Goal: Complete application form

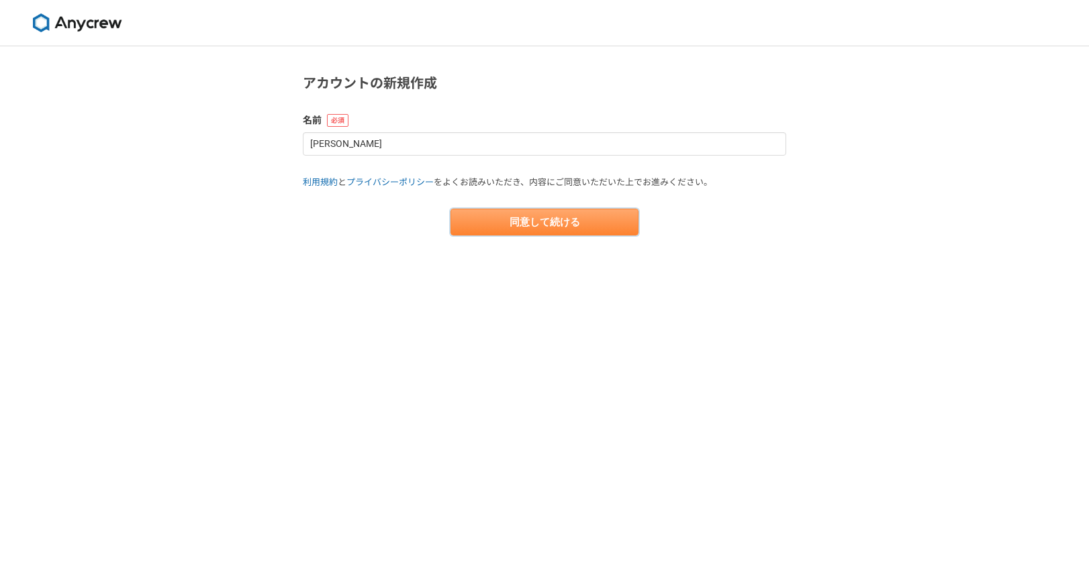
click at [546, 229] on button "同意して続ける" at bounding box center [544, 222] width 188 height 27
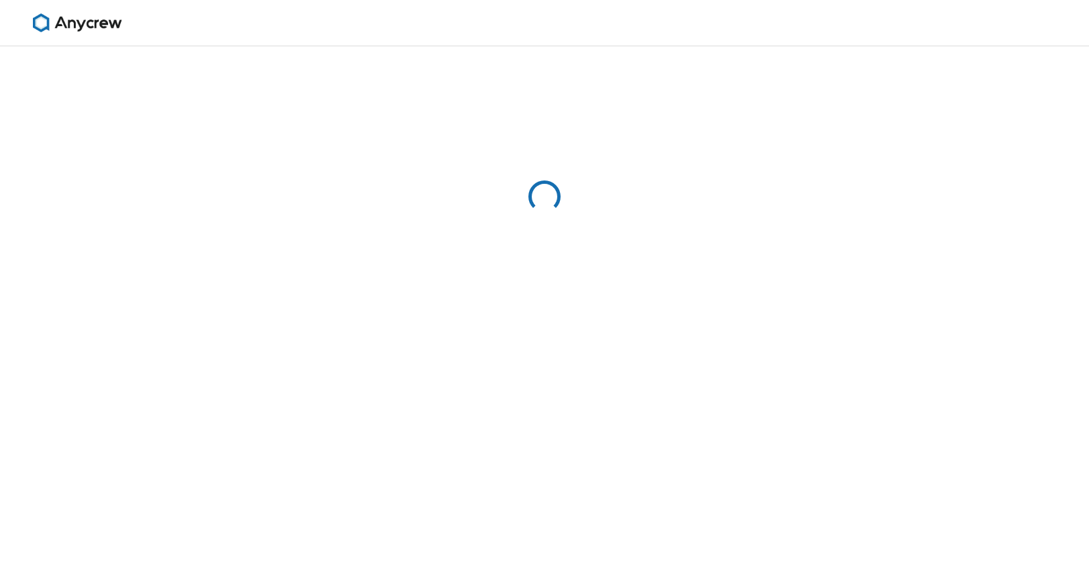
select select "13"
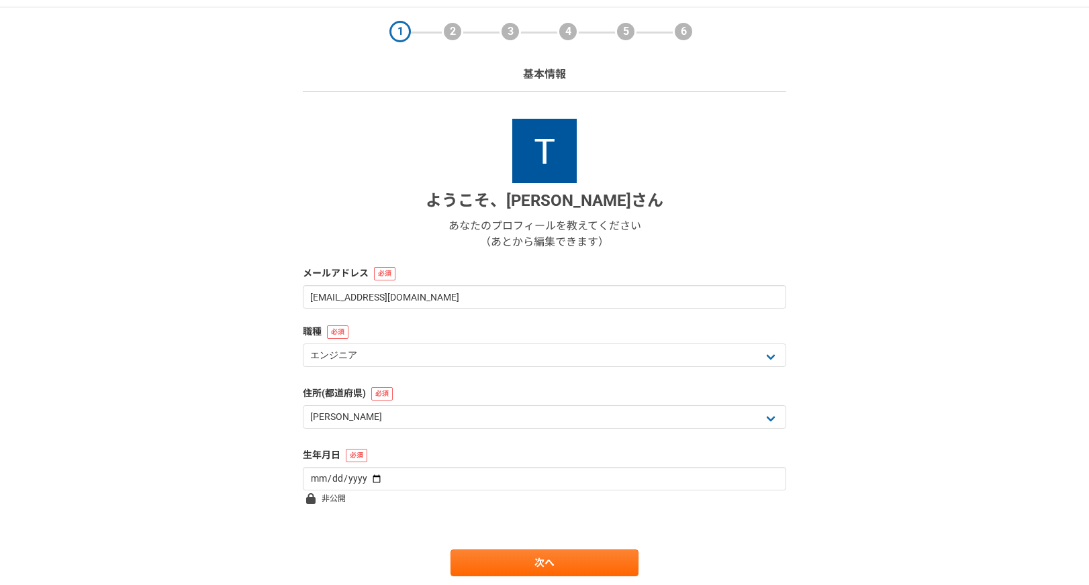
scroll to position [42, 0]
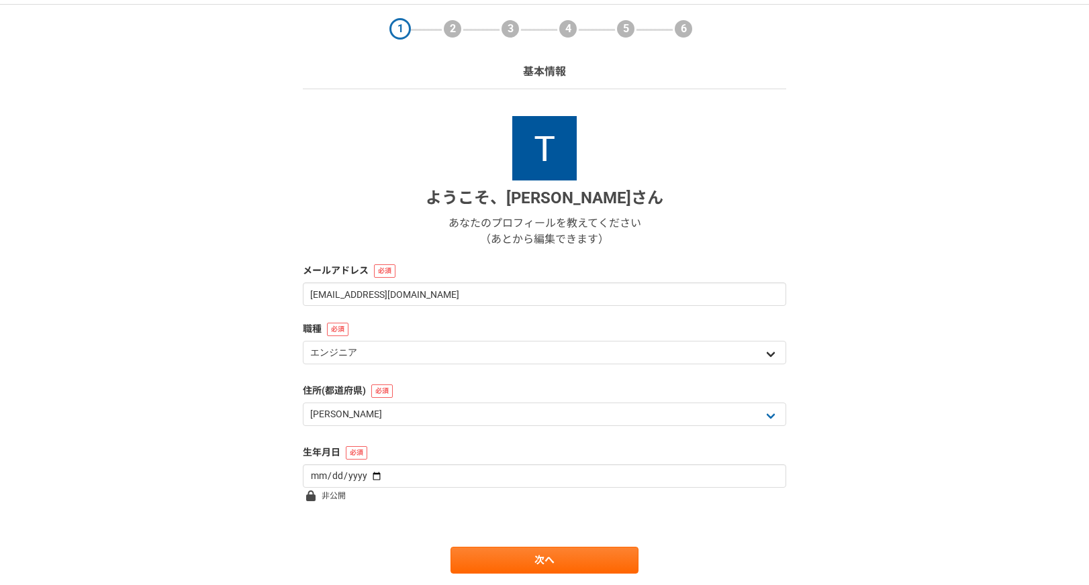
click at [513, 364] on div "エンジニア デザイナー ライター 営業 マーケティング 企画・事業開発 バックオフィス その他" at bounding box center [544, 354] width 483 height 27
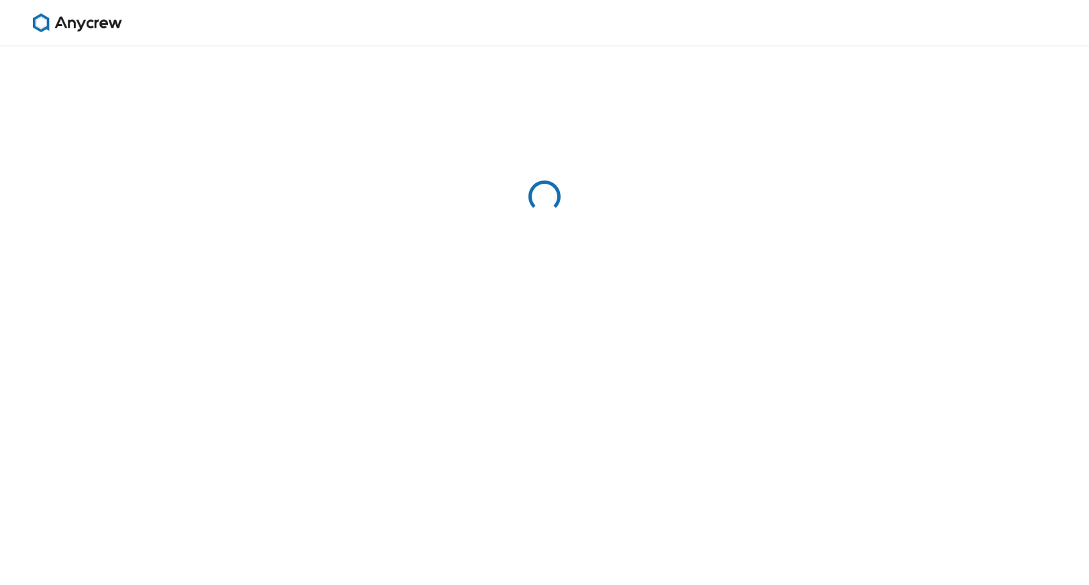
select select "13"
